Goal: Information Seeking & Learning: Learn about a topic

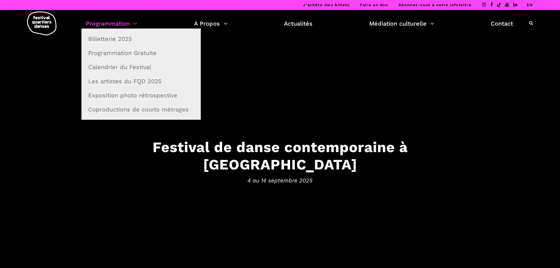
click at [129, 20] on link "Programmation" at bounding box center [111, 24] width 51 height 10
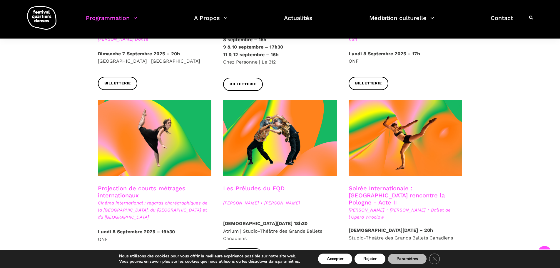
scroll to position [471, 0]
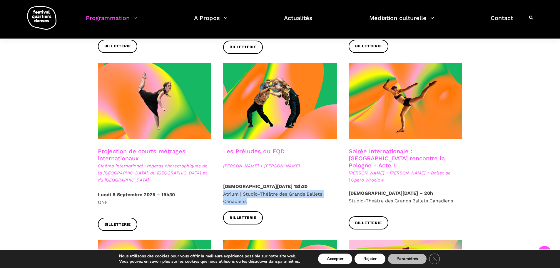
drag, startPoint x: 262, startPoint y: 192, endPoint x: 222, endPoint y: 188, distance: 40.2
click at [222, 188] on div "Jeudi 11 Septembre 2025 – 18h30 Atrium | Studio-Théâtre des Grands Ballets Cana…" at bounding box center [280, 194] width 126 height 23
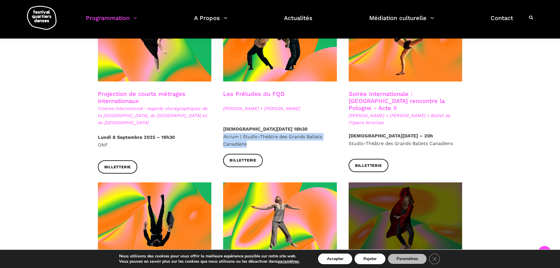
scroll to position [529, 0]
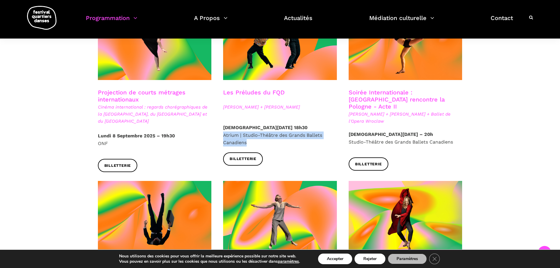
copy p "Atrium | Studio-Théâtre des Grands Ballets Canadiens"
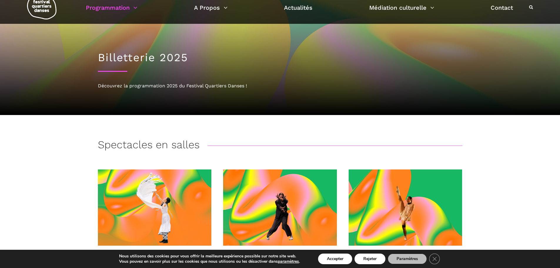
scroll to position [59, 0]
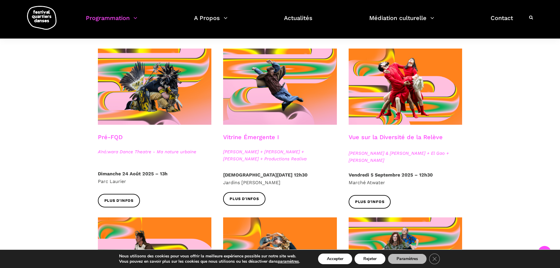
scroll to position [147, 0]
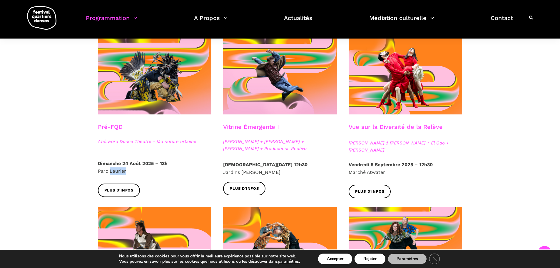
drag, startPoint x: 109, startPoint y: 170, endPoint x: 168, endPoint y: 176, distance: 59.4
click at [170, 179] on div "[DATE] – 13h [GEOGRAPHIC_DATA]" at bounding box center [155, 172] width 126 height 24
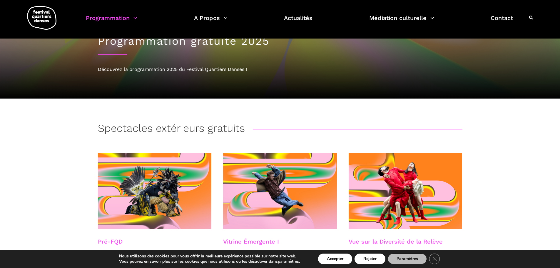
scroll to position [0, 0]
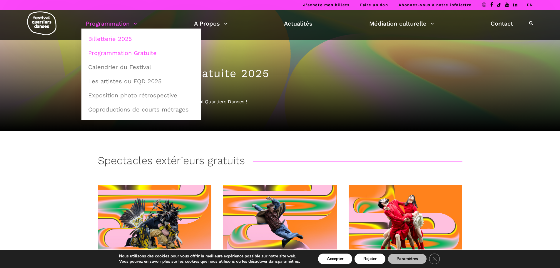
click at [121, 37] on link "Billetterie 2025" at bounding box center [141, 39] width 113 height 14
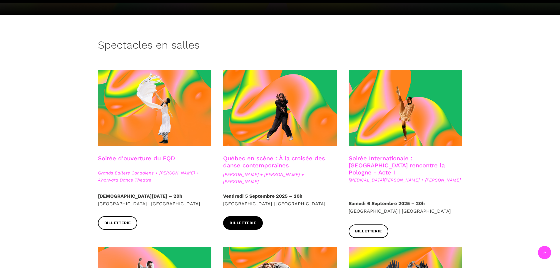
scroll to position [147, 0]
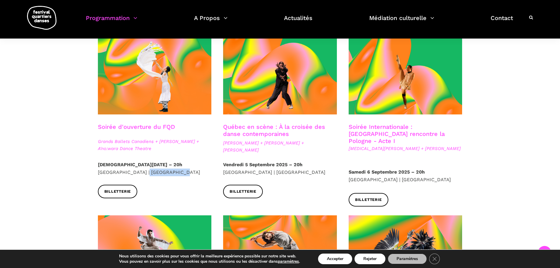
drag, startPoint x: 197, startPoint y: 181, endPoint x: 176, endPoint y: 165, distance: 26.8
click at [179, 166] on p "Jeudi 4 Septembre 2025 – 20h Cinquième Salle | Place des Arts" at bounding box center [155, 168] width 114 height 15
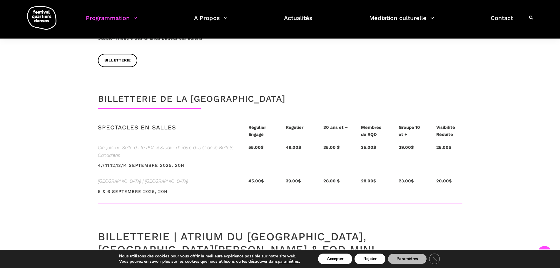
scroll to position [1324, 0]
